Goal: Find specific page/section: Find specific page/section

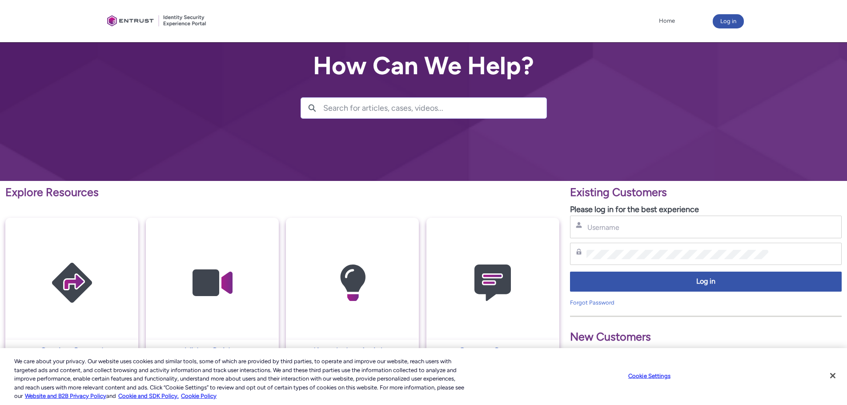
scroll to position [265, 0]
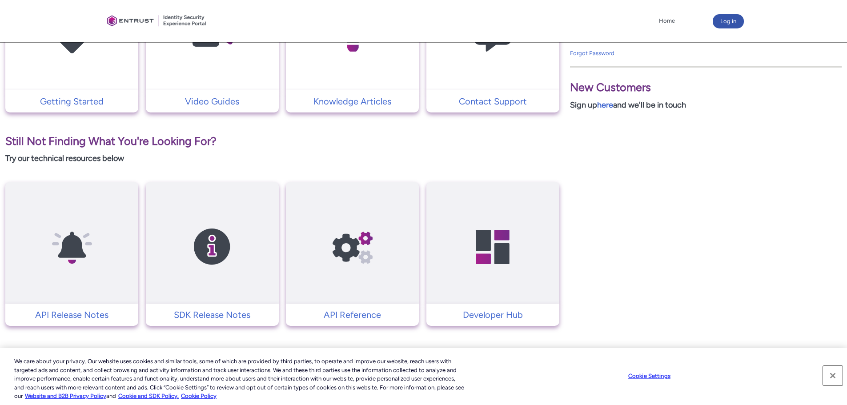
click at [831, 376] on button "Close" at bounding box center [833, 376] width 20 height 20
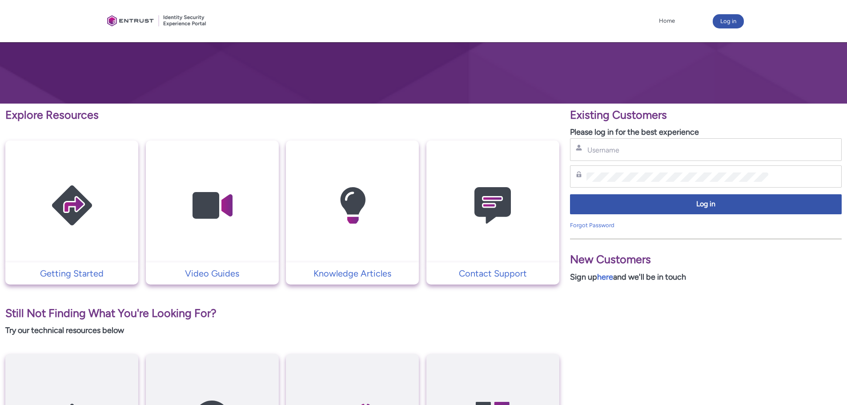
scroll to position [43, 0]
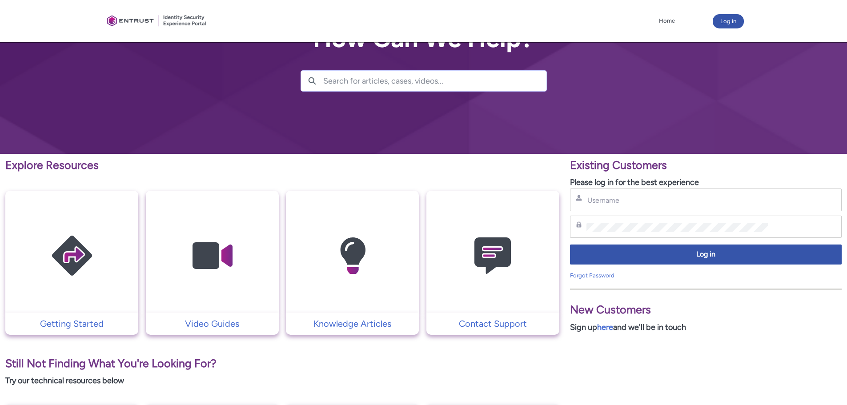
click at [508, 284] on img at bounding box center [492, 256] width 84 height 96
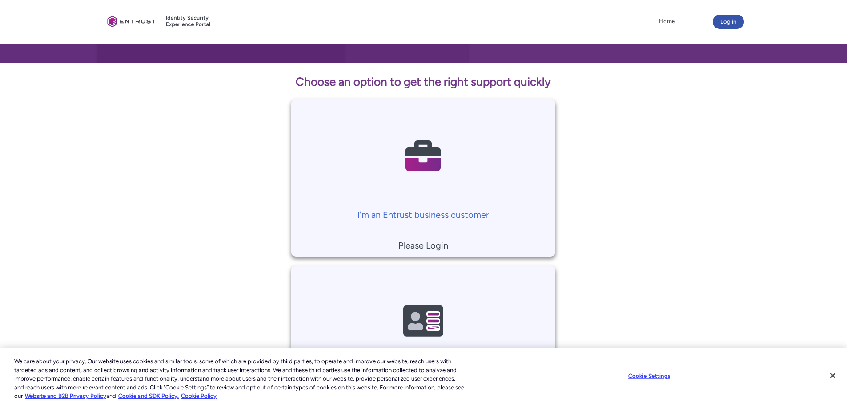
scroll to position [207, 0]
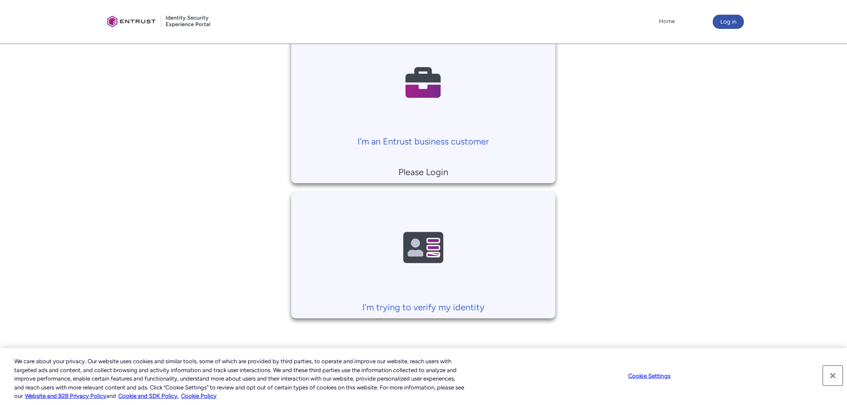
click at [831, 373] on button "Close" at bounding box center [833, 376] width 20 height 20
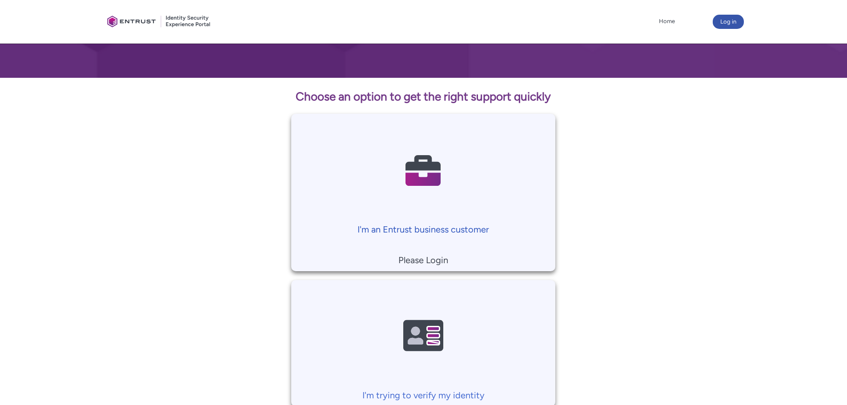
scroll to position [118, 0]
